Goal: Book appointment/travel/reservation

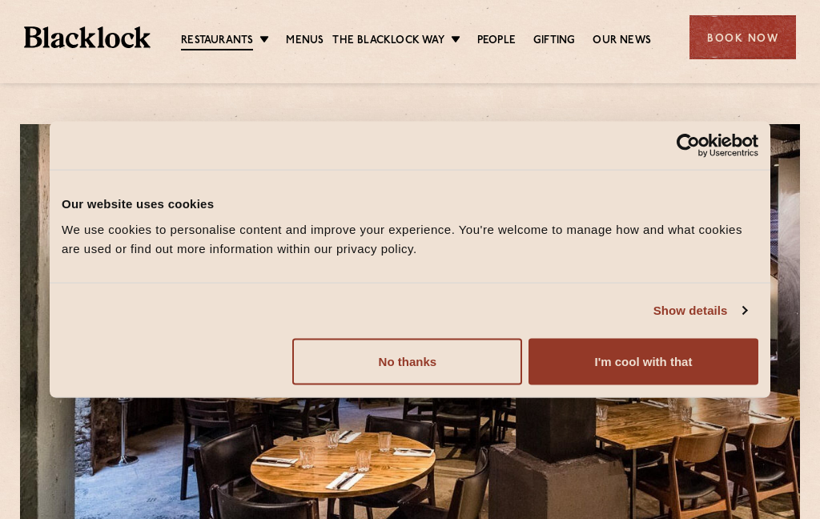
click at [328, 360] on button "No thanks" at bounding box center [407, 361] width 230 height 46
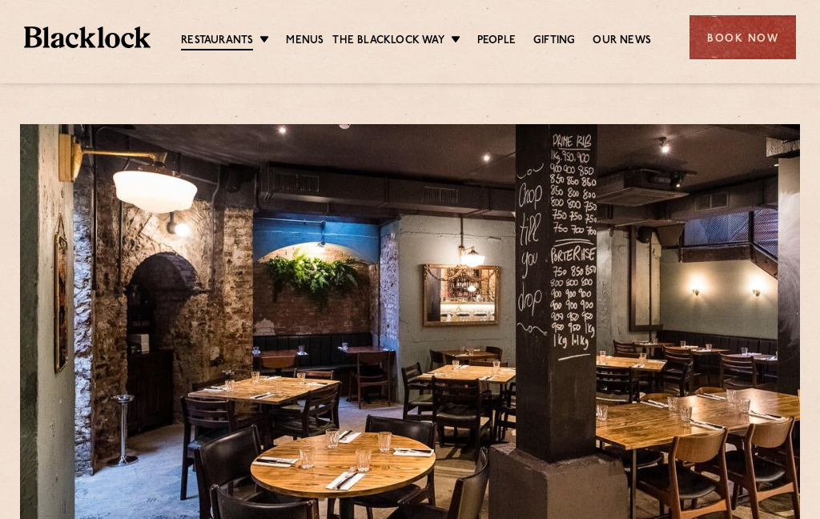
click at [299, 38] on link "Menus" at bounding box center [305, 41] width 38 height 16
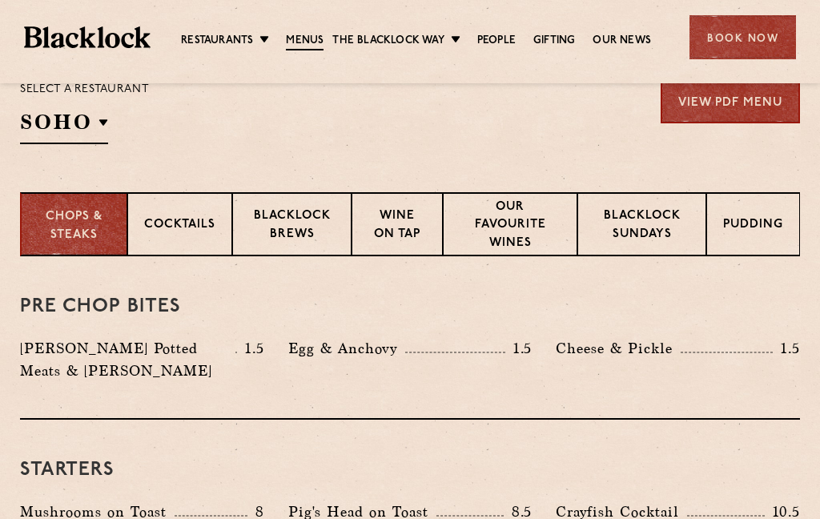
scroll to position [545, 0]
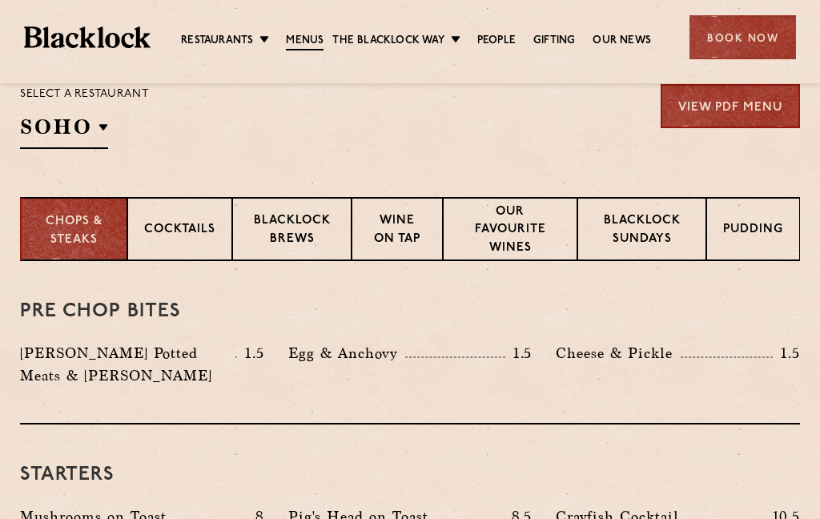
click at [0, 0] on p "Covent Garden" at bounding box center [0, 0] width 0 height 0
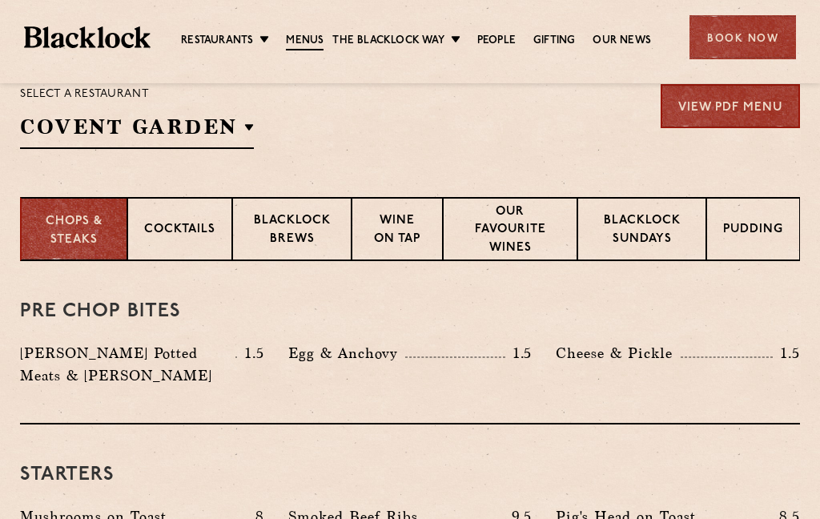
click at [0, 0] on li "Covent Garden" at bounding box center [0, 0] width 0 height 0
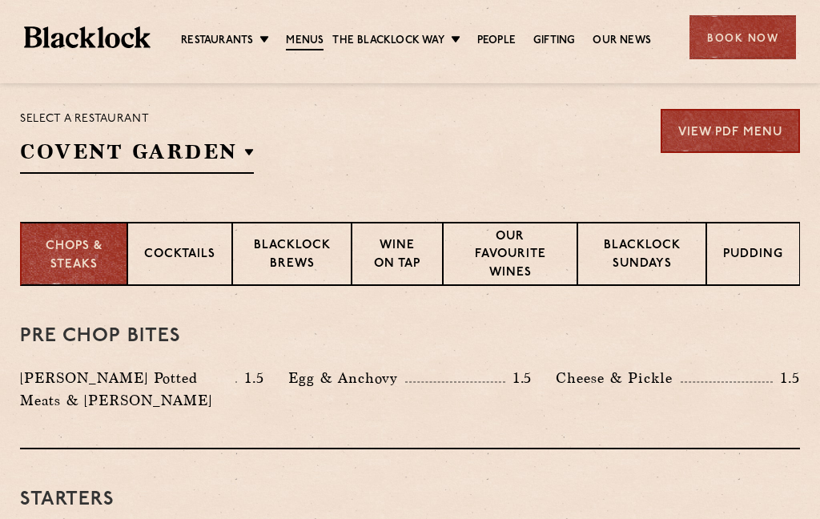
scroll to position [512, 0]
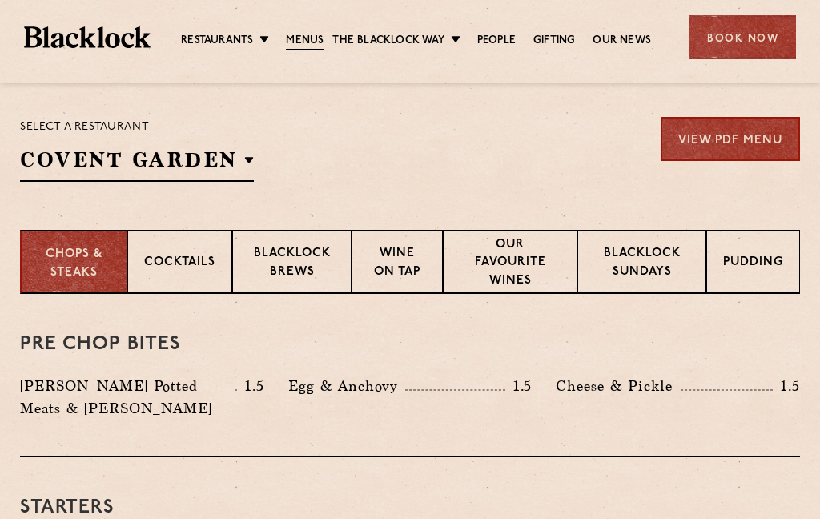
click at [659, 272] on p "Blacklock Sundays" at bounding box center [641, 264] width 95 height 38
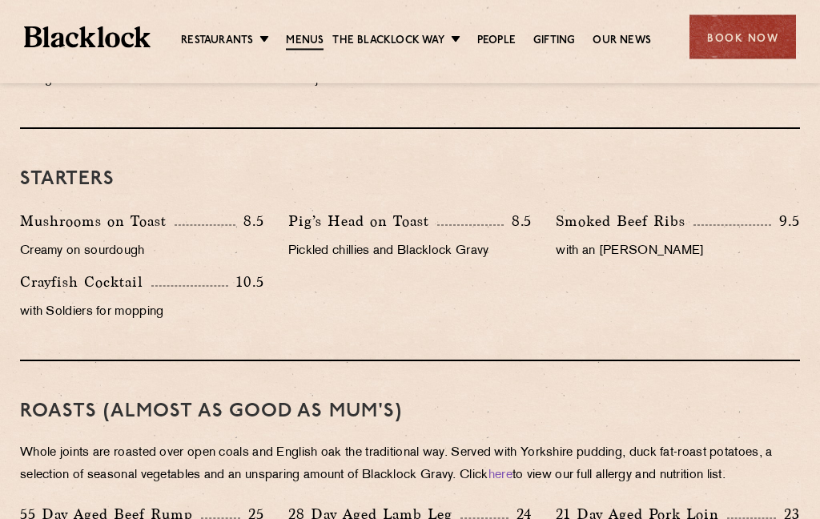
scroll to position [925, 0]
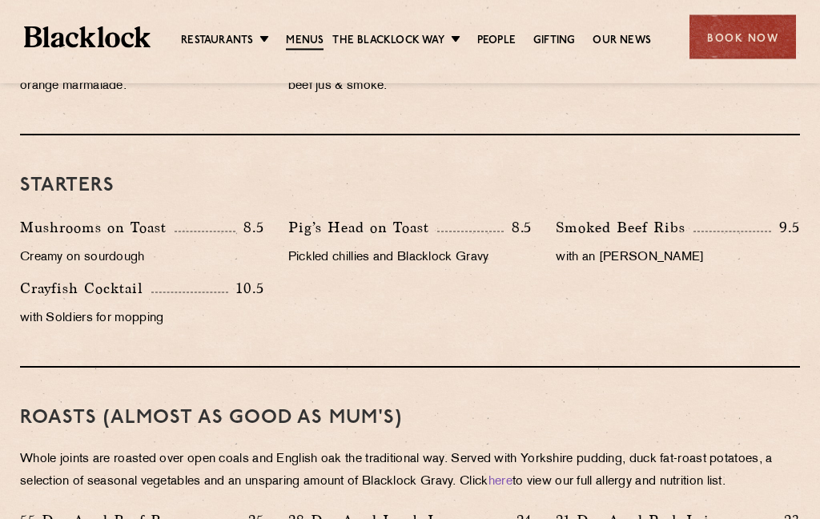
click at [753, 26] on div "Book Now" at bounding box center [743, 37] width 107 height 44
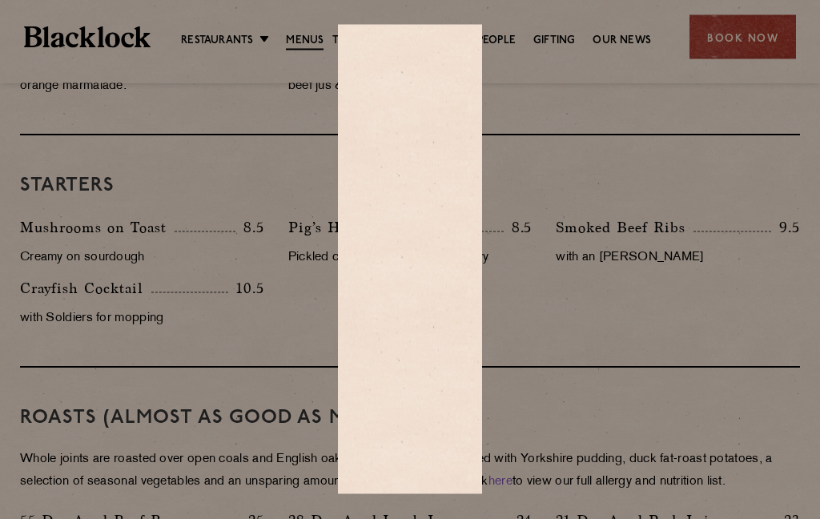
scroll to position [925, 0]
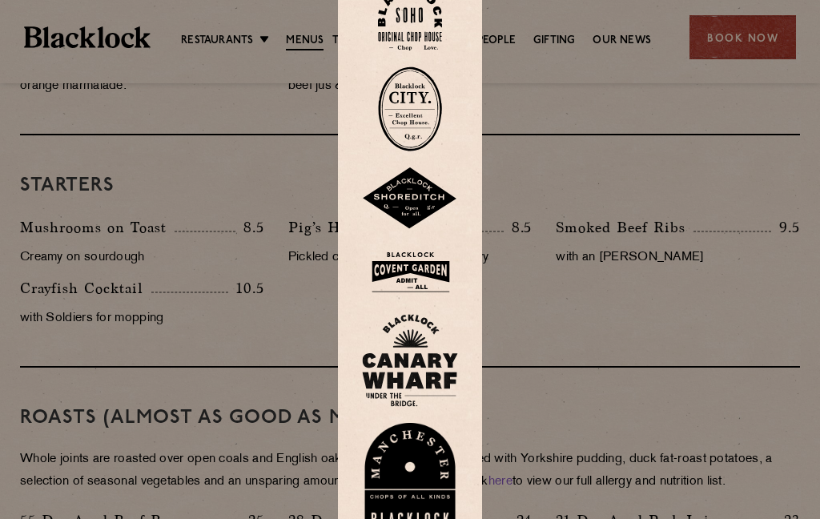
click at [389, 298] on img at bounding box center [410, 272] width 96 height 52
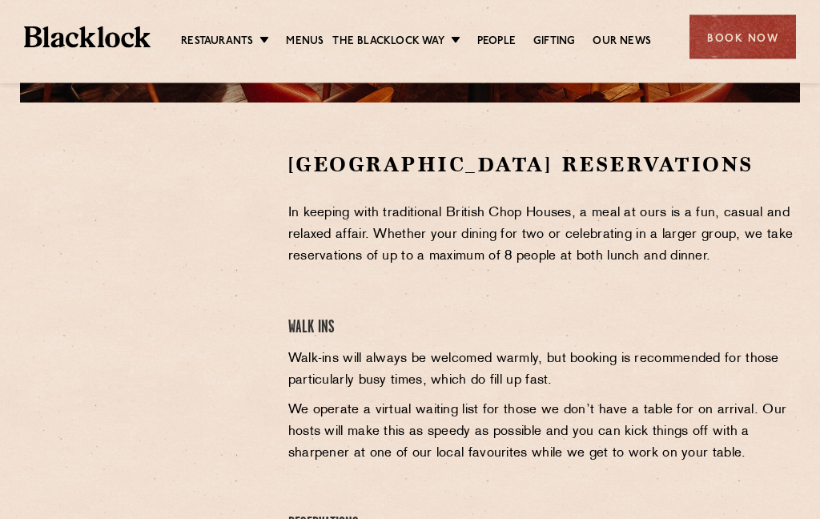
scroll to position [474, 0]
